Goal: Information Seeking & Learning: Learn about a topic

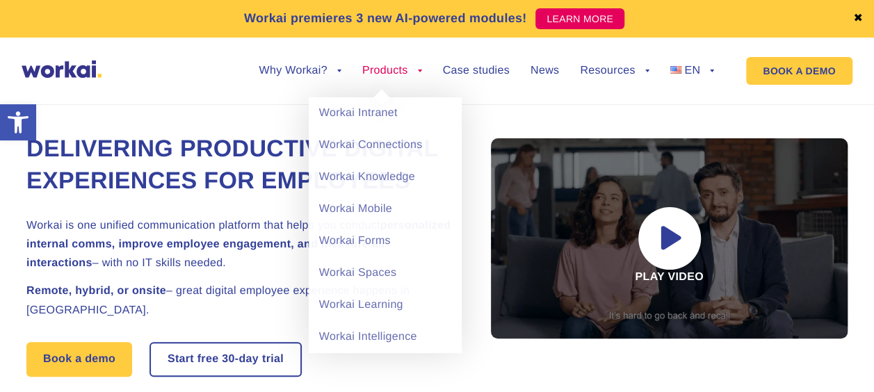
click at [396, 68] on link "Products" at bounding box center [392, 70] width 60 height 11
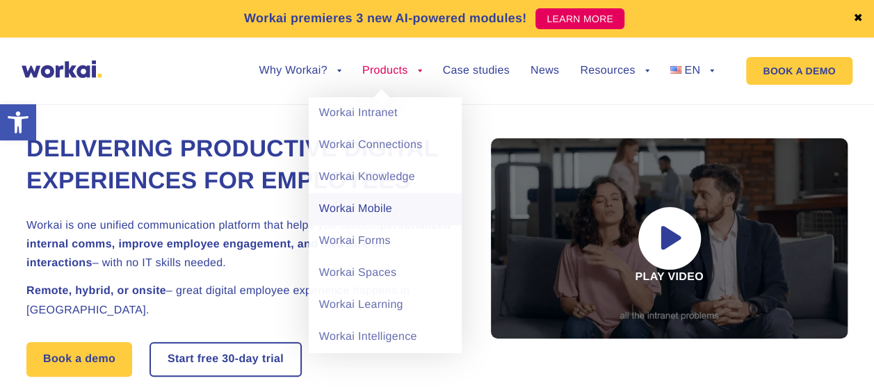
click at [370, 206] on link "Workai Mobile" at bounding box center [385, 209] width 153 height 32
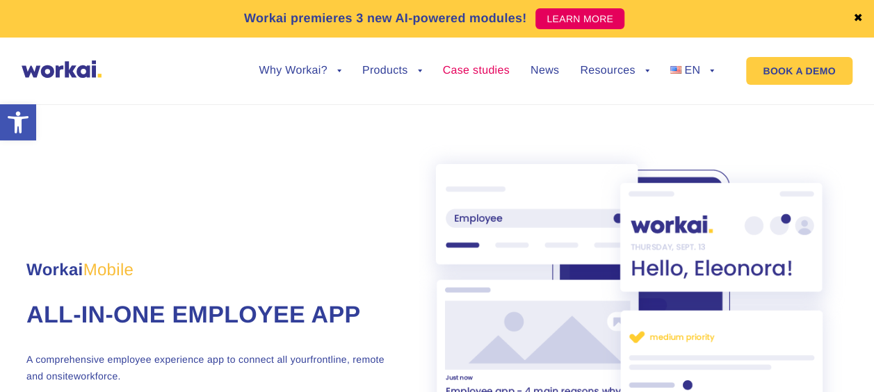
click at [456, 67] on link "Case studies" at bounding box center [476, 70] width 67 height 11
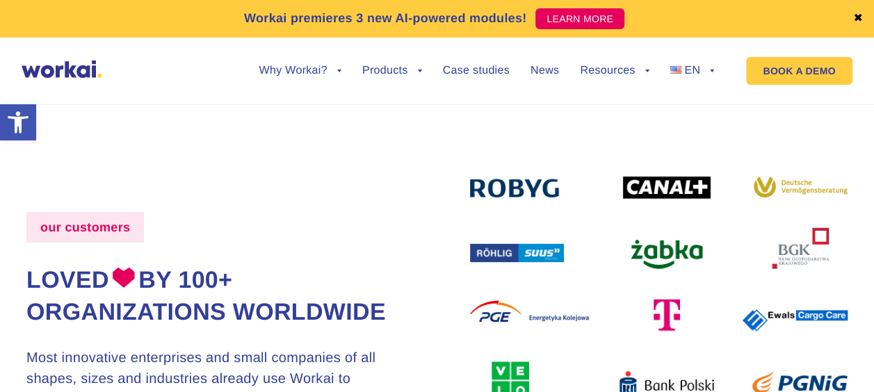
click at [306, 145] on div "our customers Loved by 100+ organizations worldwide Most innovative enterprises…" at bounding box center [436, 350] width 821 height 527
click at [501, 63] on ul "Why Workai? back Why Workai? Intranet ROI calculator Security Products back Wor…" at bounding box center [476, 71] width 476 height 53
click at [490, 67] on link "Case studies" at bounding box center [476, 70] width 67 height 11
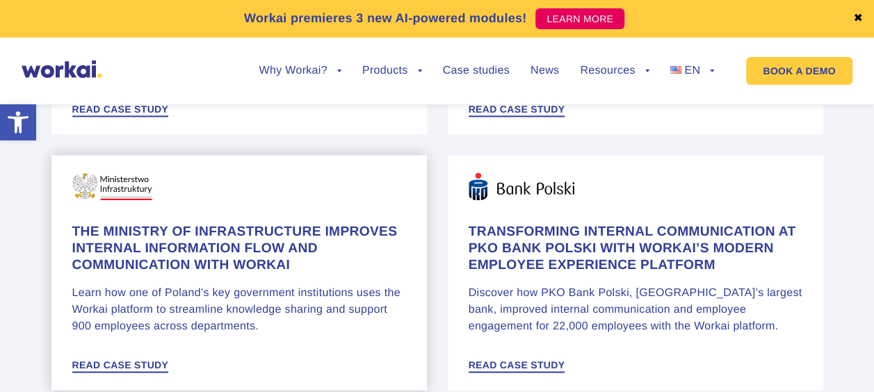
scroll to position [765, 0]
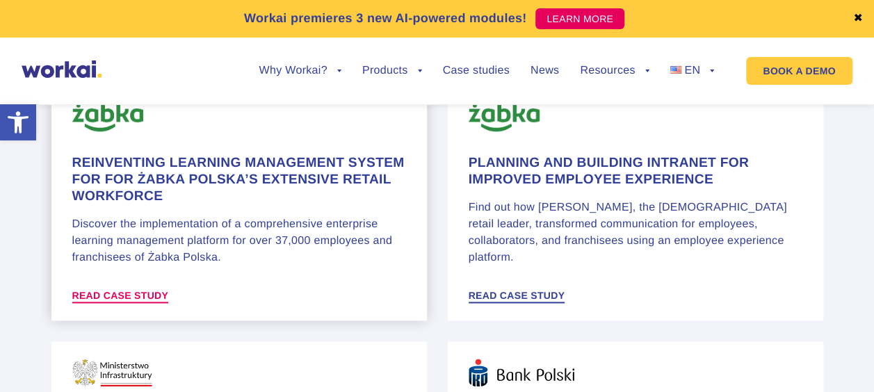
click at [150, 298] on span "Read case study" at bounding box center [120, 296] width 97 height 10
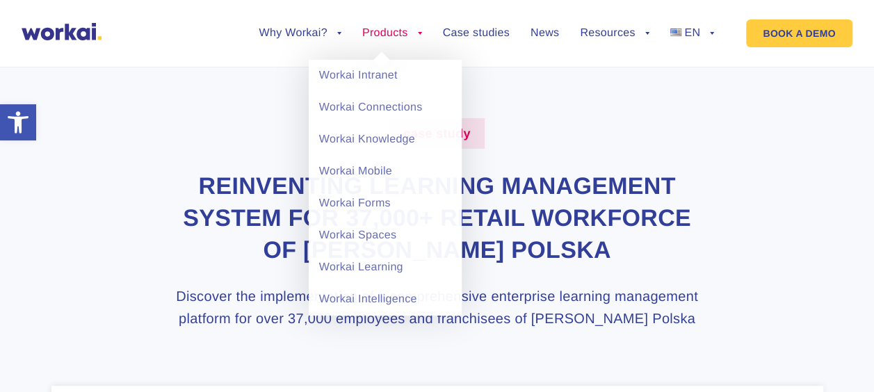
click at [403, 33] on link "Products" at bounding box center [392, 33] width 60 height 11
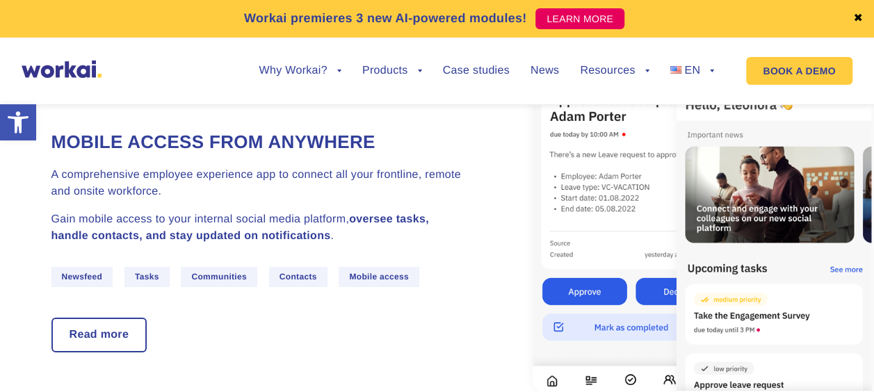
scroll to position [2503, 0]
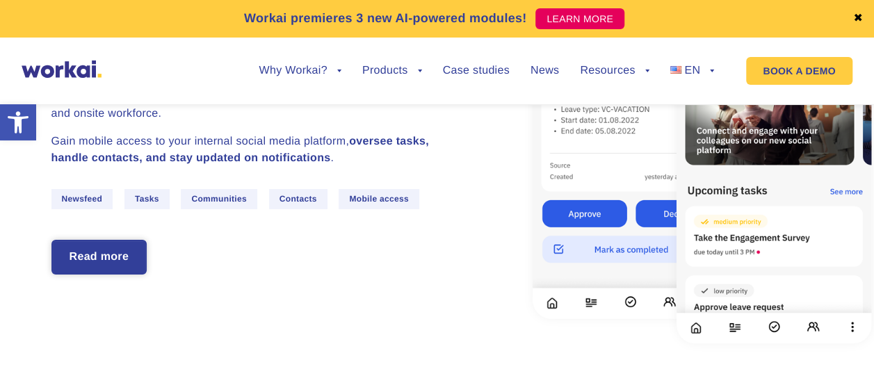
click at [118, 262] on link "Read more" at bounding box center [99, 257] width 93 height 32
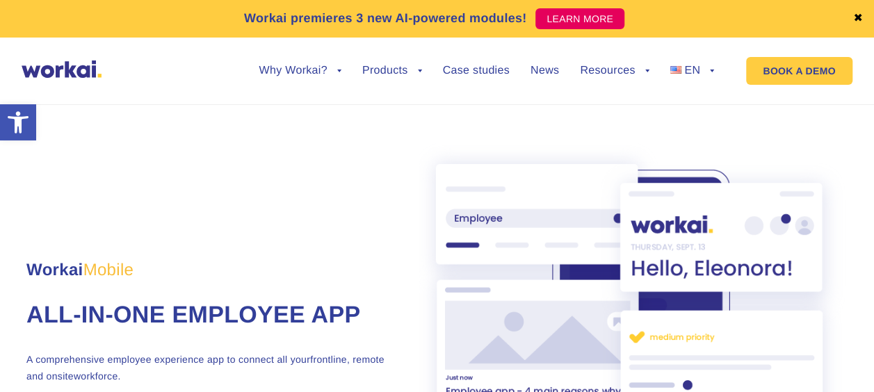
click at [856, 17] on link "✖" at bounding box center [858, 18] width 10 height 11
